Goal: Information Seeking & Learning: Learn about a topic

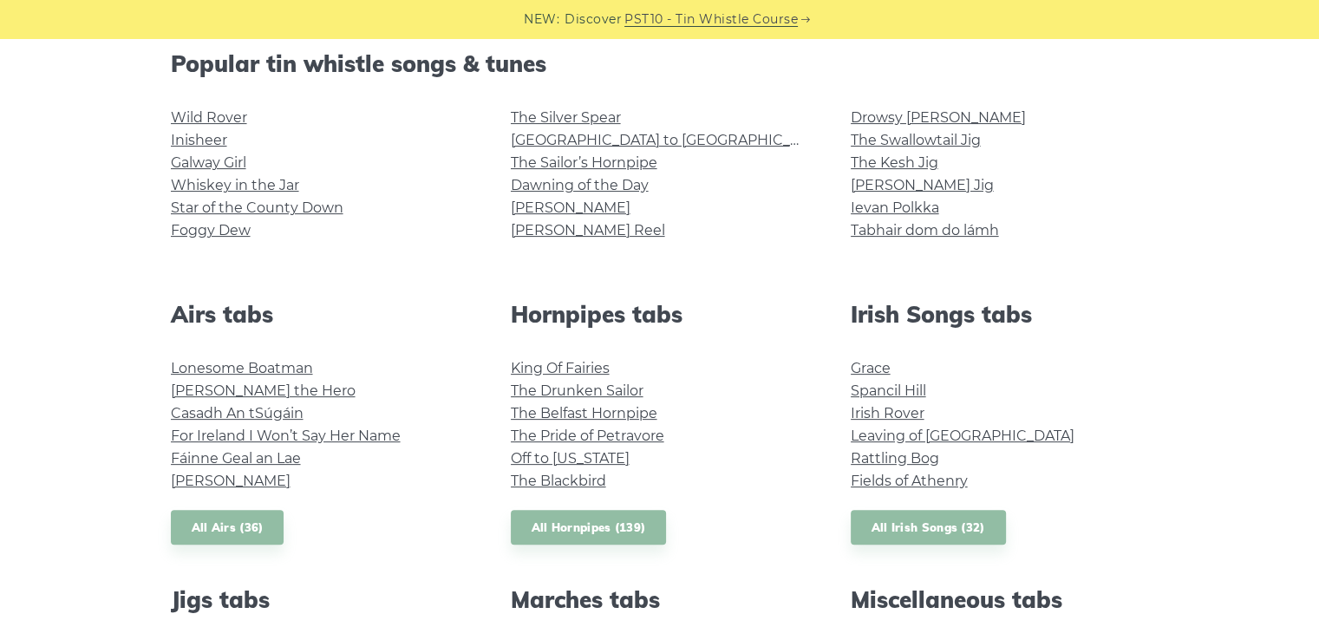
scroll to position [347, 0]
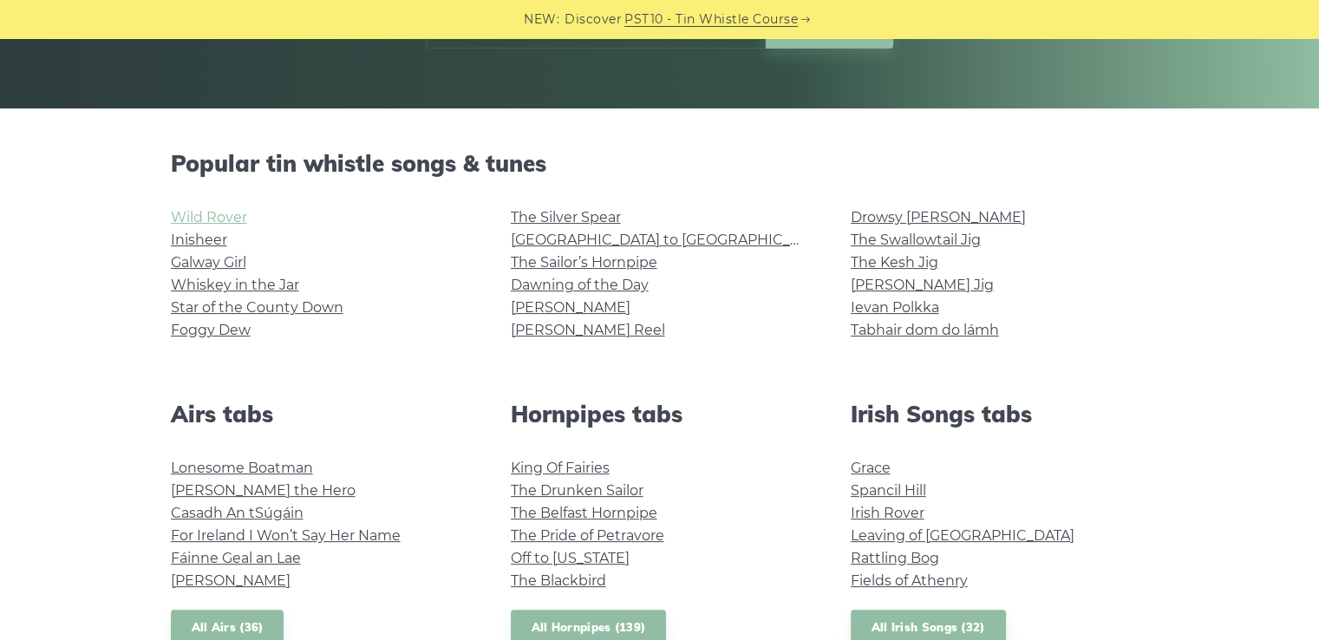
click at [225, 220] on link "Wild Rover" at bounding box center [209, 217] width 76 height 16
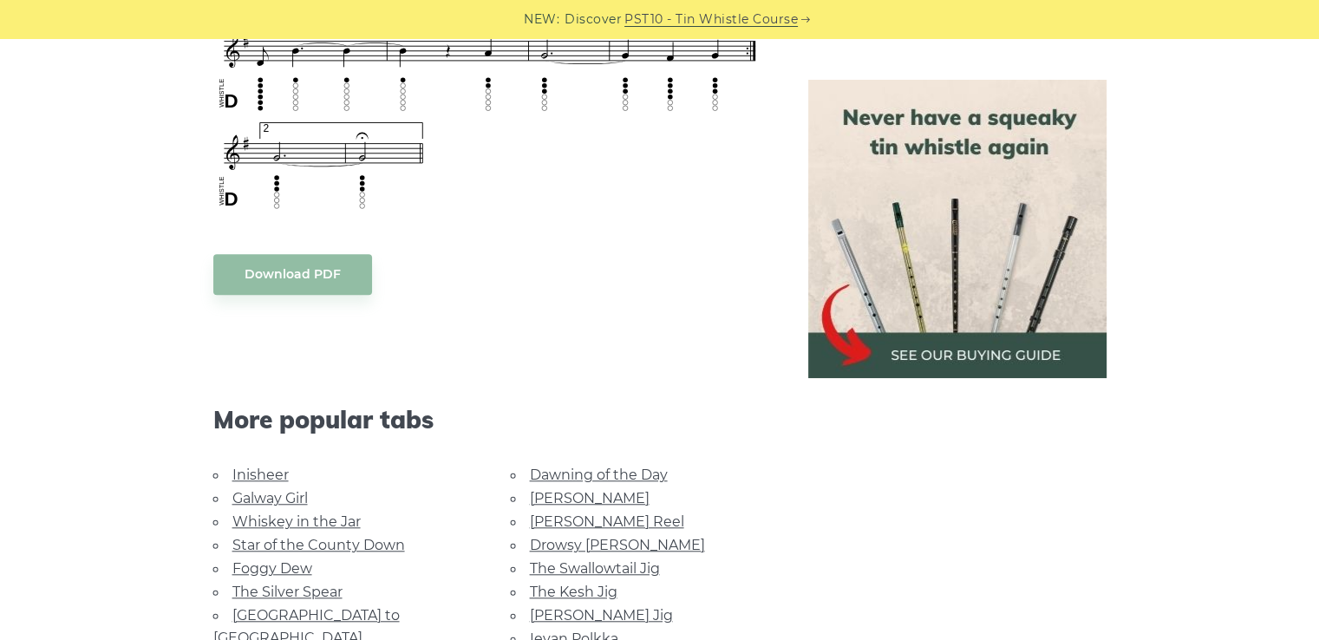
scroll to position [1475, 0]
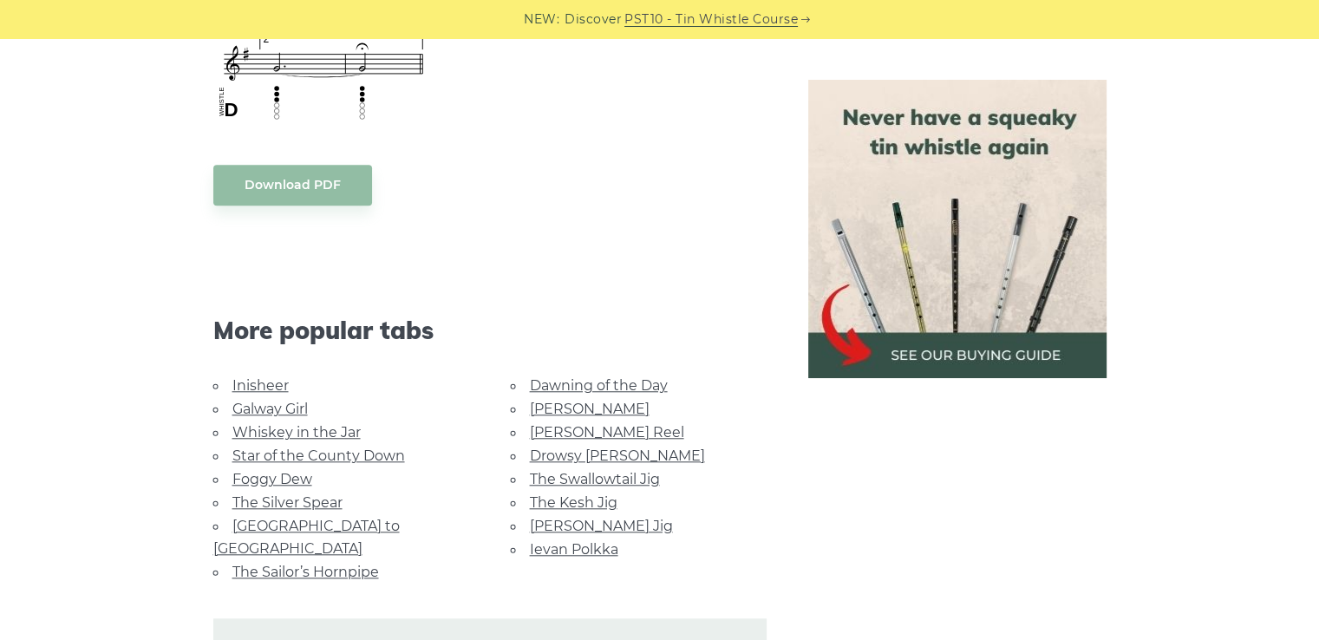
click at [319, 431] on link "Whiskey in the Jar" at bounding box center [296, 432] width 128 height 16
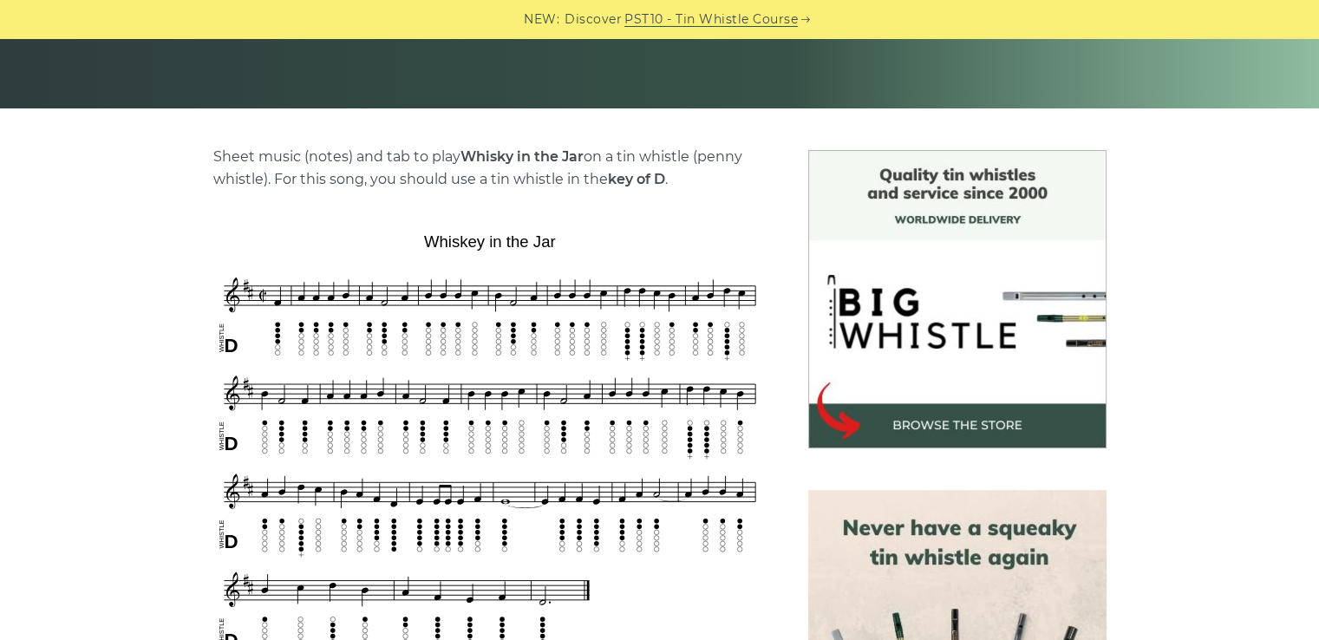
scroll to position [434, 0]
